Goal: Check status: Check status

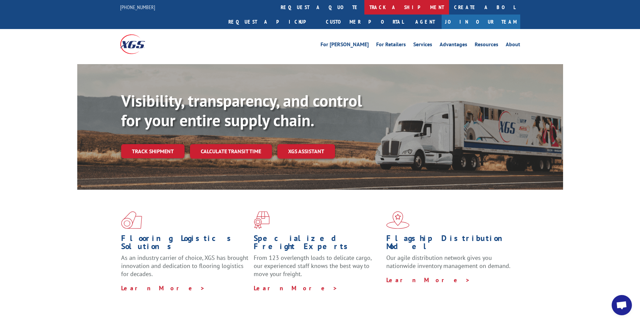
drag, startPoint x: 0, startPoint y: 0, endPoint x: 310, endPoint y: 9, distance: 309.8
click at [364, 9] on link "track a shipment" at bounding box center [406, 7] width 85 height 15
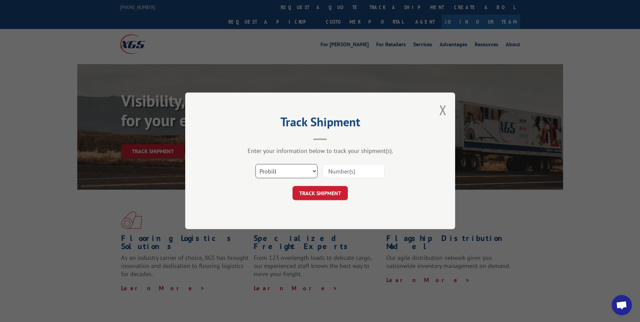
click at [283, 167] on select "Select category... Probill BOL PO" at bounding box center [286, 171] width 62 height 14
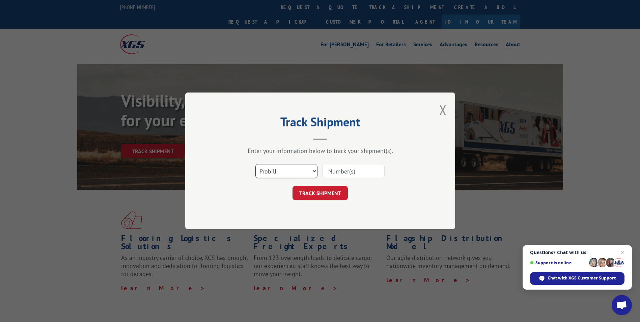
select select "po"
click at [255, 164] on select "Select category... Probill BOL PO" at bounding box center [286, 171] width 62 height 14
click at [346, 171] on input at bounding box center [353, 171] width 62 height 14
type input "v"
type input "b1556765"
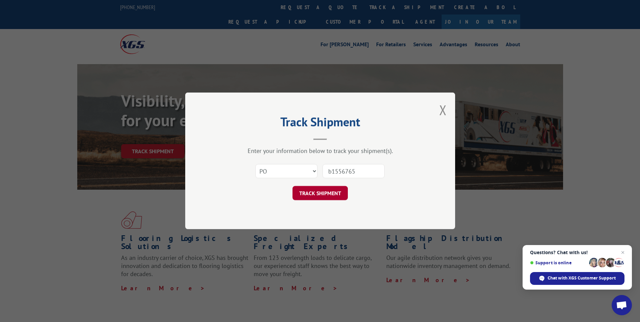
click at [310, 193] on button "TRACK SHIPMENT" at bounding box center [319, 193] width 55 height 14
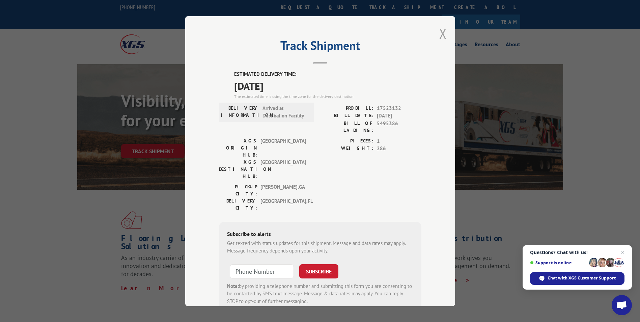
click at [440, 33] on button "Close modal" at bounding box center [442, 34] width 7 height 18
